Goal: Information Seeking & Learning: Learn about a topic

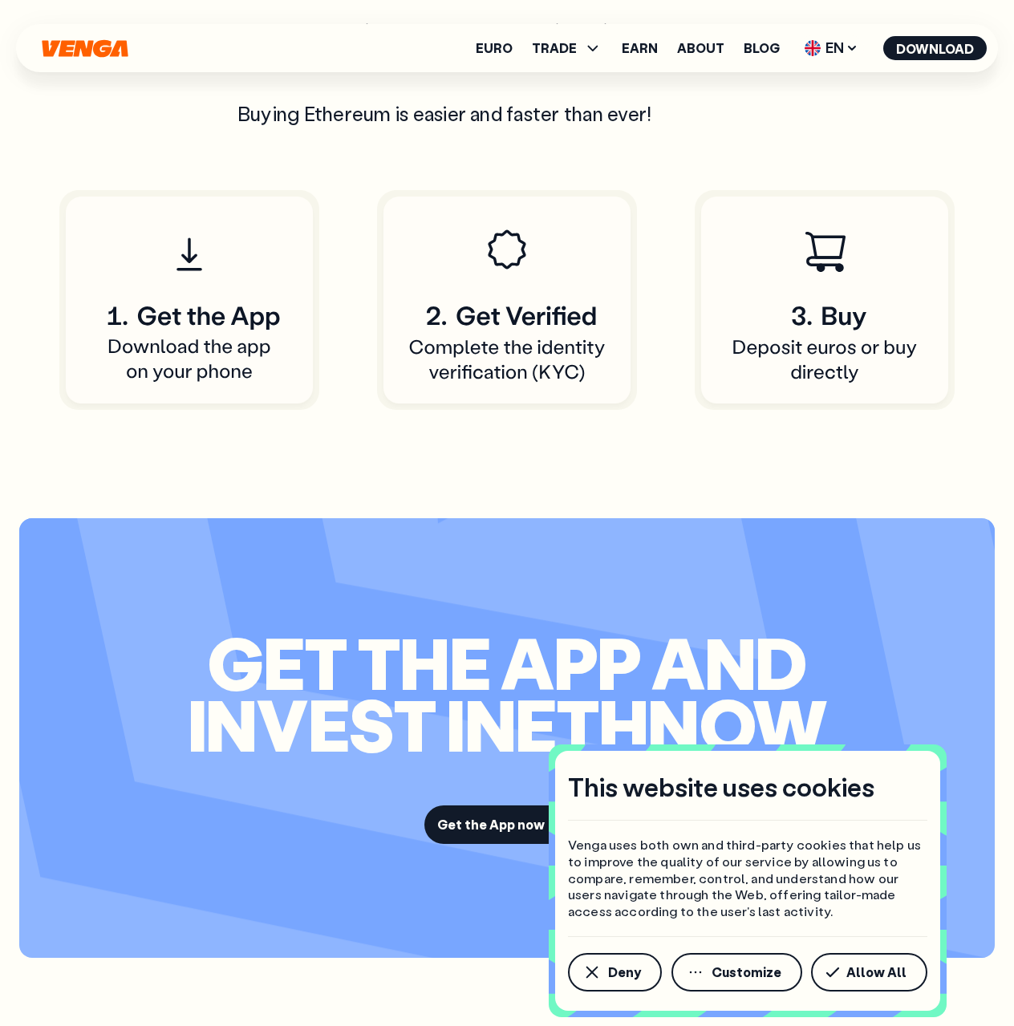
scroll to position [4493, 0]
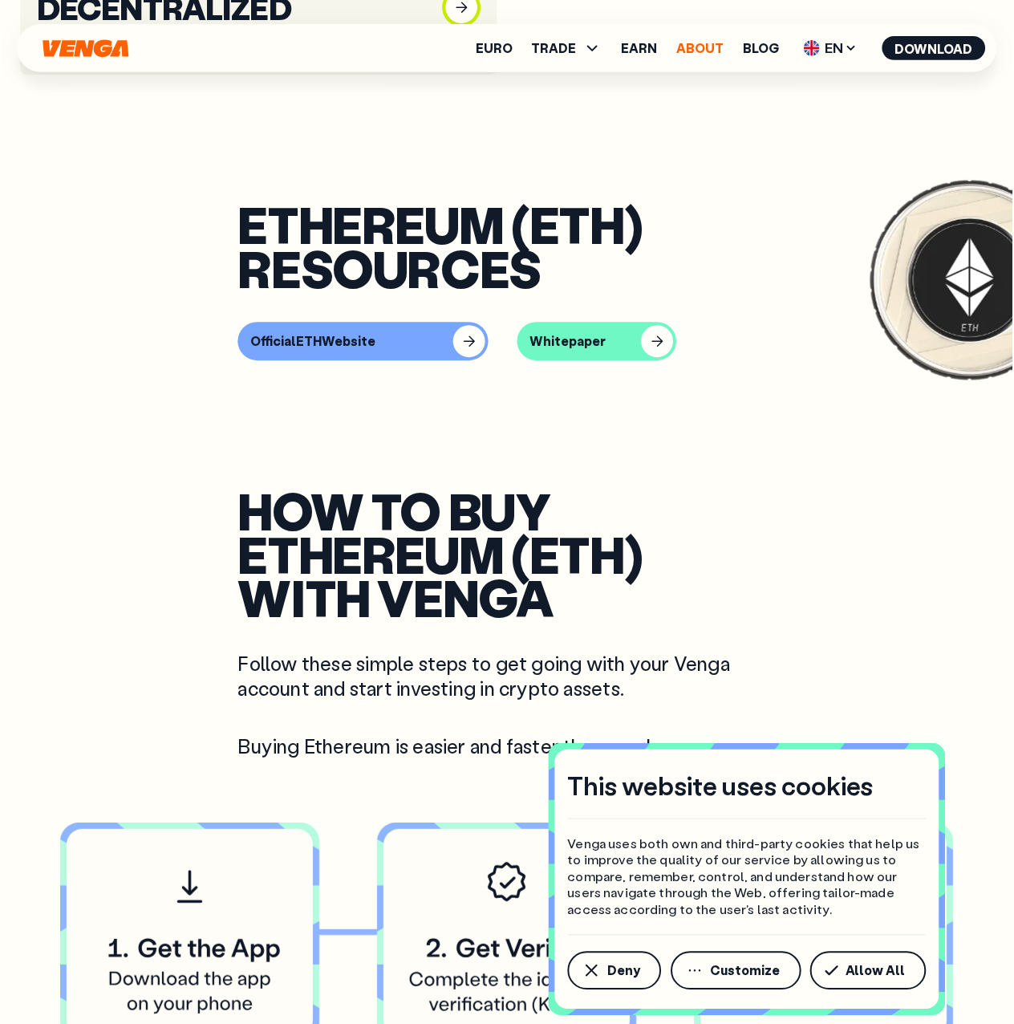
scroll to position [963, 0]
